Goal: Transaction & Acquisition: Download file/media

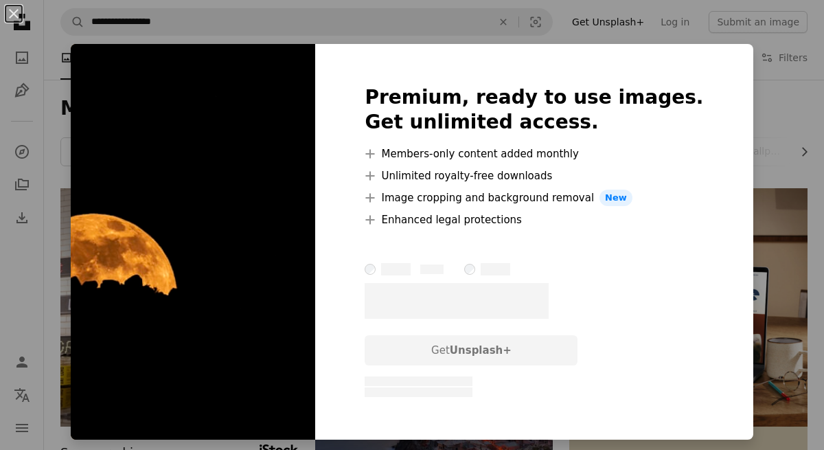
scroll to position [3892, 0]
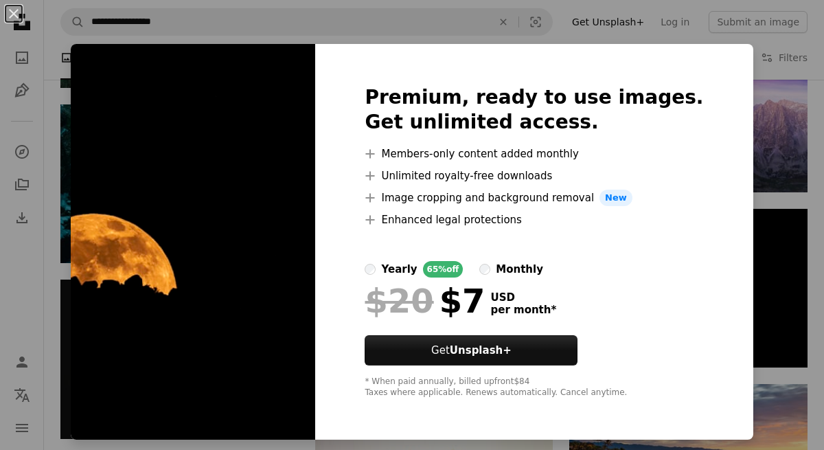
click at [667, 11] on div "An X shape Premium, ready to use images. Get unlimited access. A plus sign Memb…" at bounding box center [412, 225] width 824 height 450
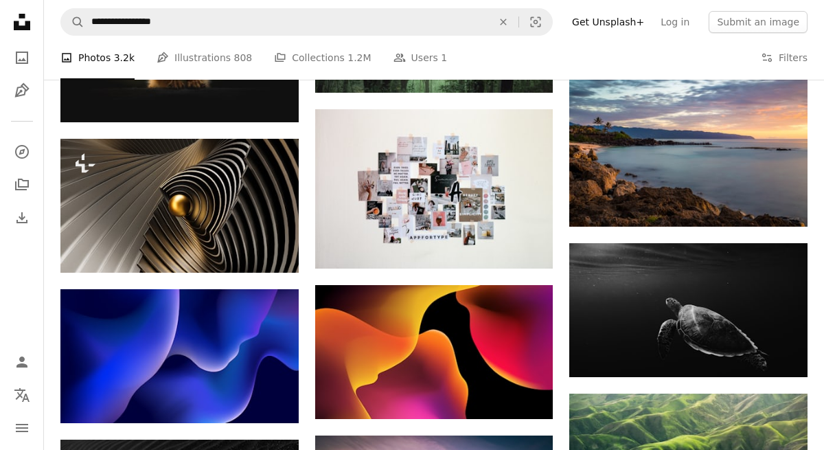
scroll to position [4214, 0]
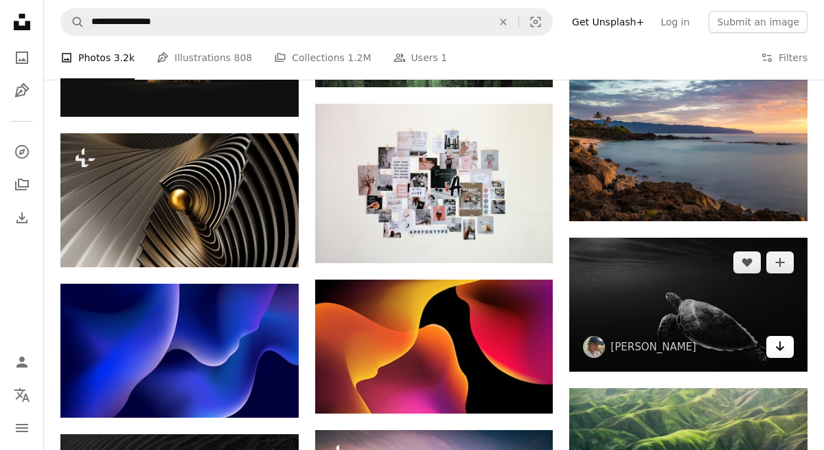
click at [782, 341] on icon "Arrow pointing down" at bounding box center [780, 346] width 11 height 16
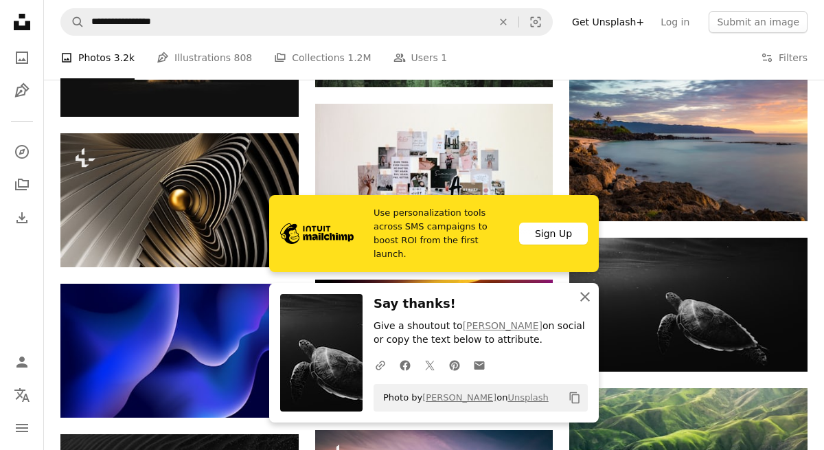
click at [592, 289] on icon "An X shape" at bounding box center [585, 296] width 16 height 16
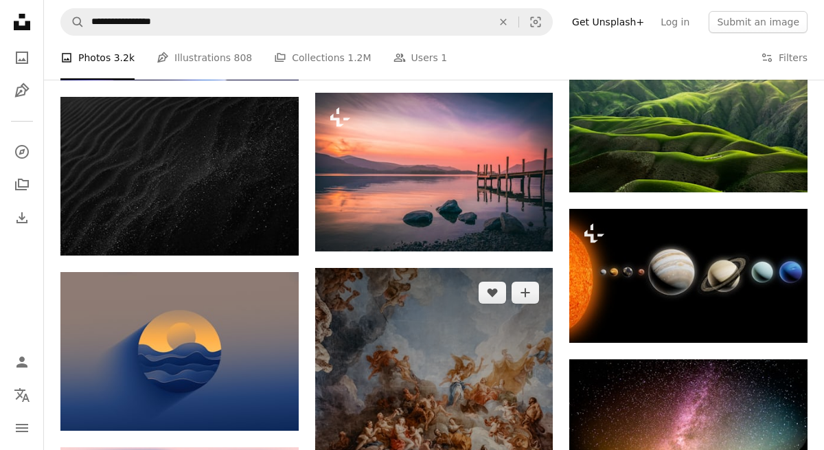
scroll to position [4533, 0]
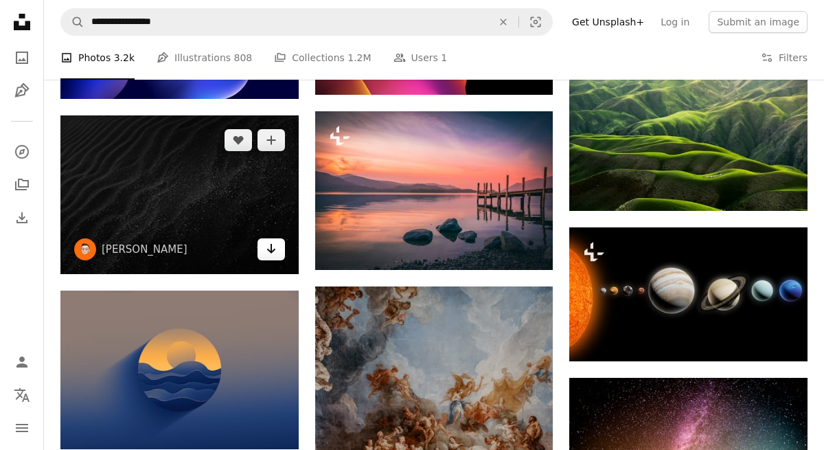
click at [278, 251] on link "Arrow pointing down" at bounding box center [271, 249] width 27 height 22
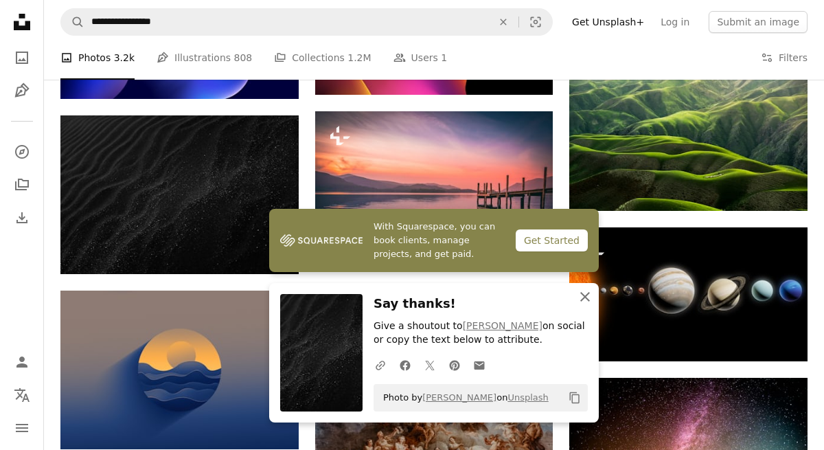
click at [588, 298] on icon "An X shape" at bounding box center [585, 296] width 16 height 16
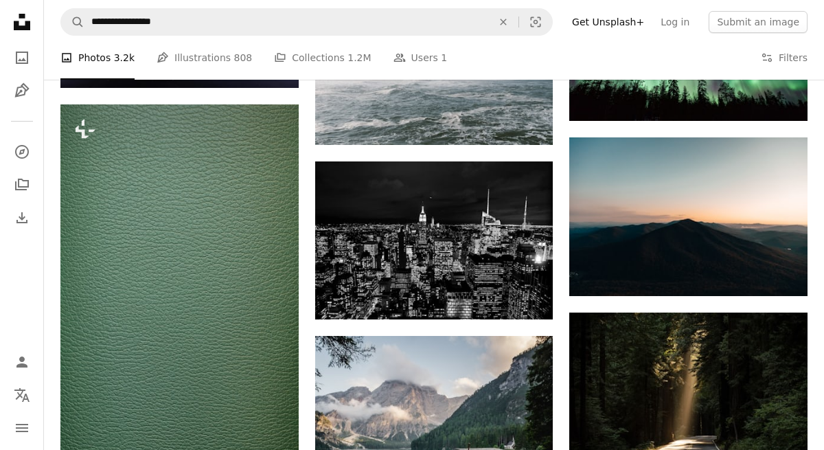
scroll to position [6983, 0]
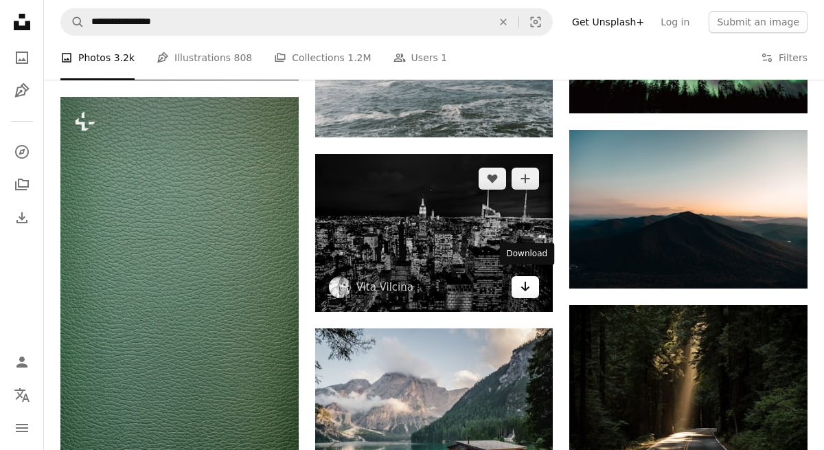
click at [522, 284] on icon "Arrow pointing down" at bounding box center [525, 286] width 11 height 16
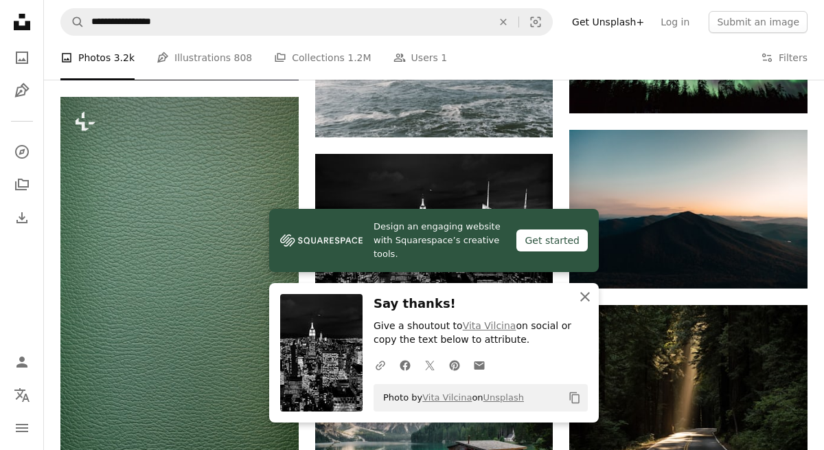
click at [585, 295] on icon "button" at bounding box center [585, 297] width 10 height 10
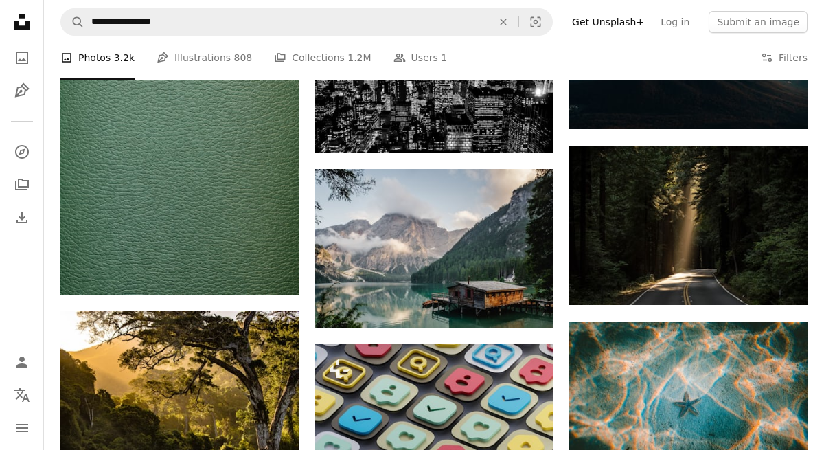
scroll to position [7134, 0]
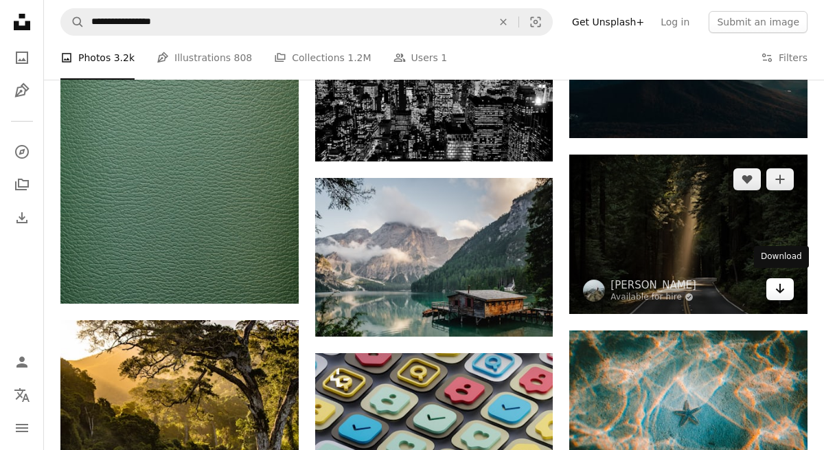
click at [780, 288] on icon "Arrow pointing down" at bounding box center [780, 288] width 11 height 16
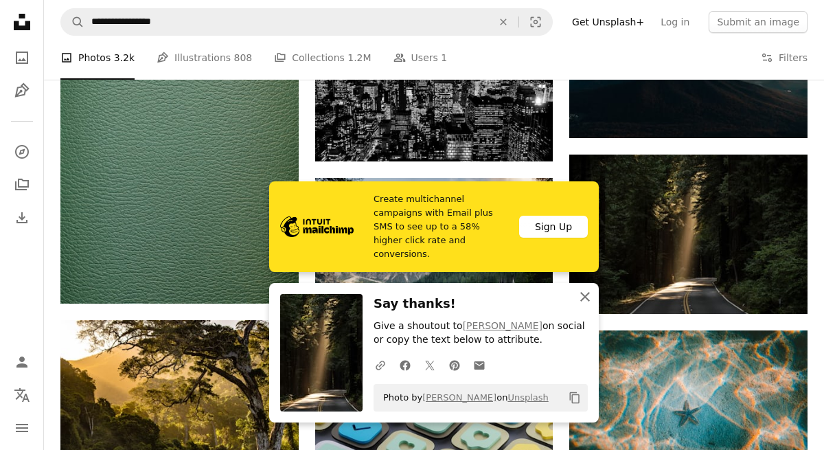
click at [591, 299] on icon "An X shape" at bounding box center [585, 296] width 16 height 16
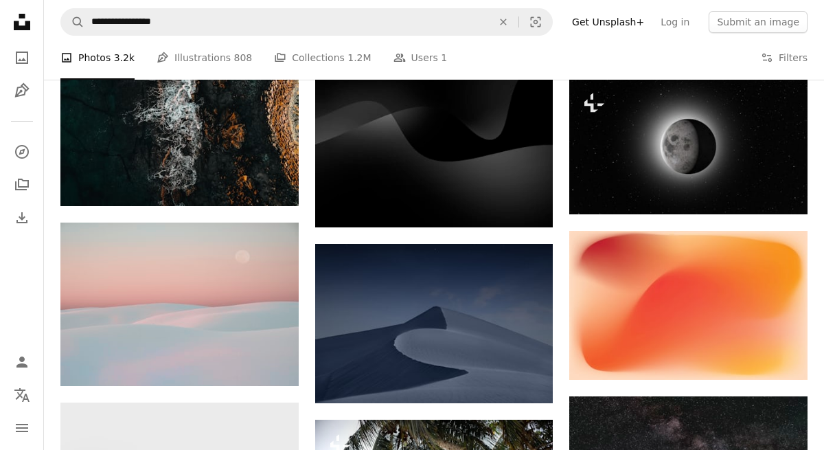
scroll to position [10432, 0]
